Goal: Navigation & Orientation: Find specific page/section

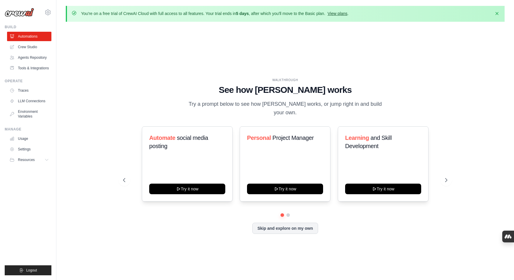
click at [340, 14] on link "View plans" at bounding box center [338, 13] width 20 height 5
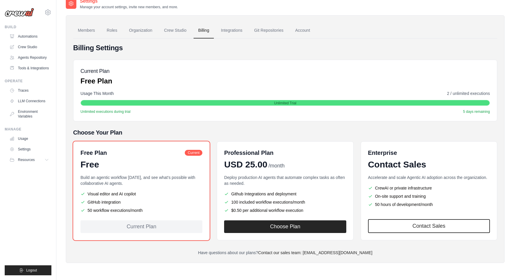
scroll to position [32, 0]
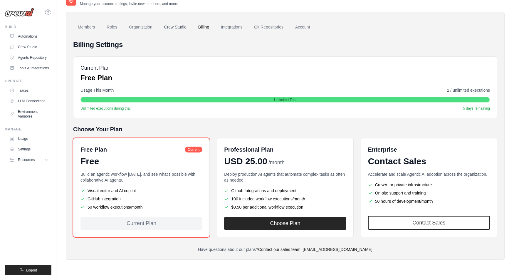
click at [178, 26] on link "Crew Studio" at bounding box center [176, 27] width 32 height 16
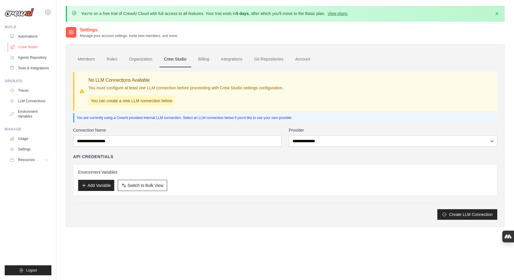
click at [21, 48] on link "Crew Studio" at bounding box center [30, 46] width 44 height 9
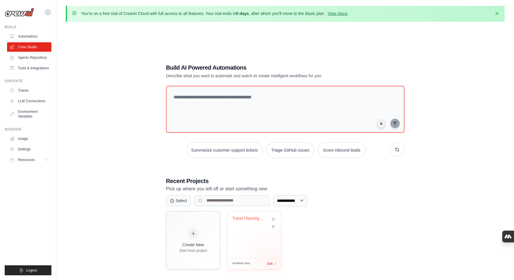
click at [274, 262] on div "Edit" at bounding box center [272, 263] width 10 height 5
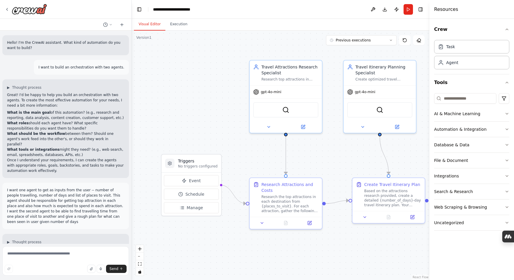
scroll to position [1346, 0]
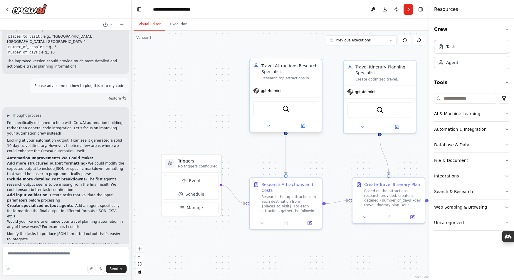
click at [267, 94] on div "gpt-4o-mini" at bounding box center [286, 90] width 72 height 13
click at [280, 92] on span "gpt-4o-mini" at bounding box center [271, 90] width 21 height 5
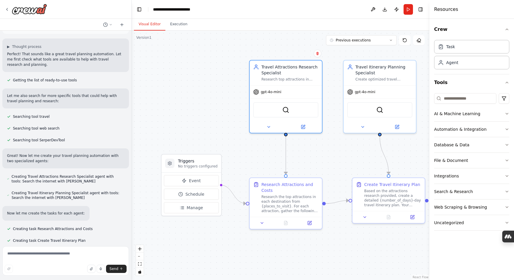
scroll to position [196, 0]
